Goal: Transaction & Acquisition: Download file/media

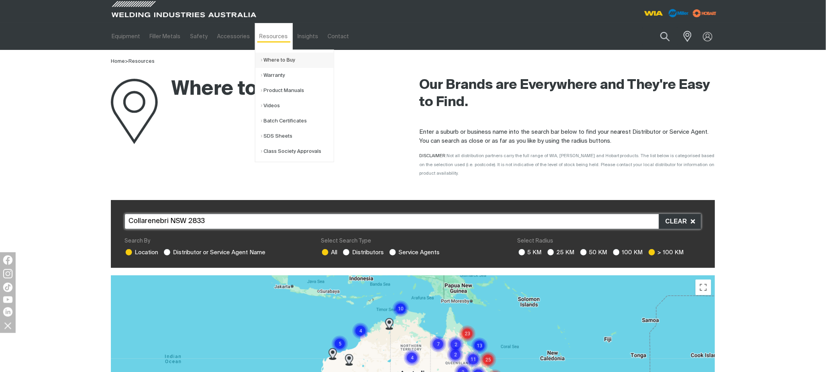
click at [261, 57] on link "Where to Buy" at bounding box center [297, 60] width 73 height 15
click at [255, 63] on li "Where to Buy" at bounding box center [294, 60] width 78 height 15
click at [264, 75] on link "Warranty" at bounding box center [297, 75] width 73 height 15
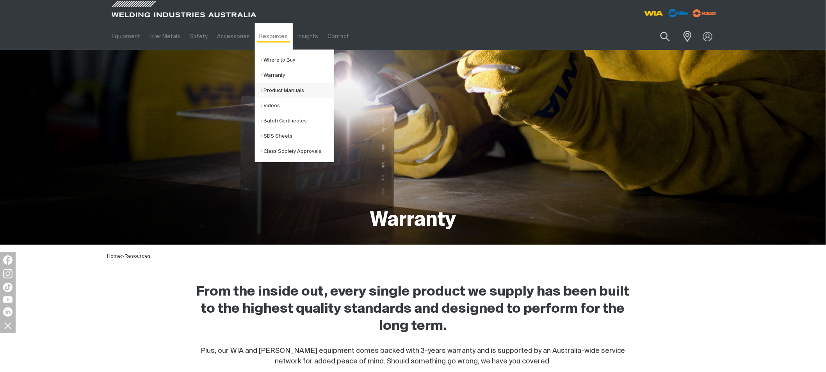
click at [266, 93] on link "Product Manuals" at bounding box center [297, 90] width 73 height 15
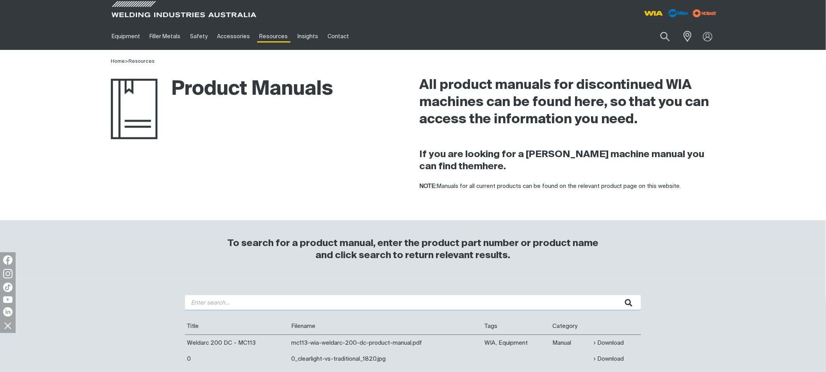
click at [236, 309] on input "search" at bounding box center [413, 303] width 456 height 15
type input "w39"
click at [617, 296] on button "submit" at bounding box center [629, 303] width 25 height 15
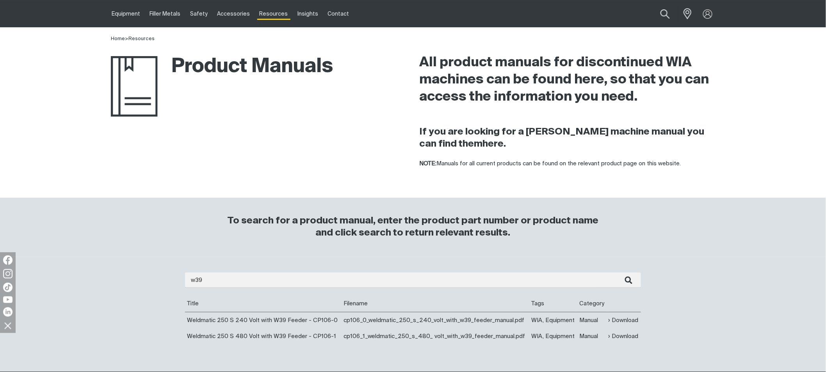
scroll to position [43, 0]
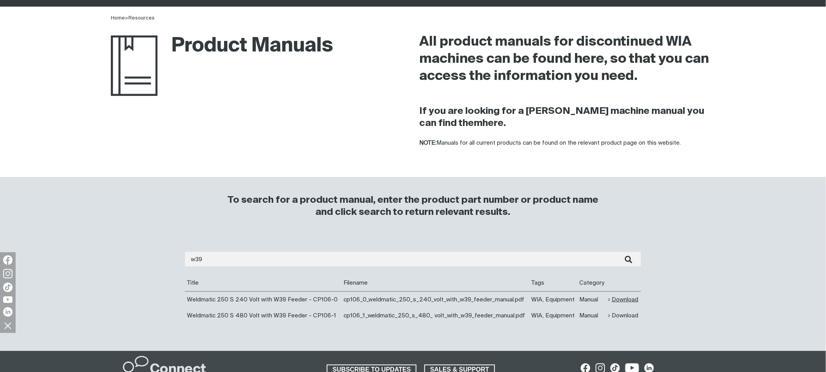
click at [618, 299] on link "Download" at bounding box center [624, 300] width 30 height 9
